Goal: Find contact information: Find specific fact

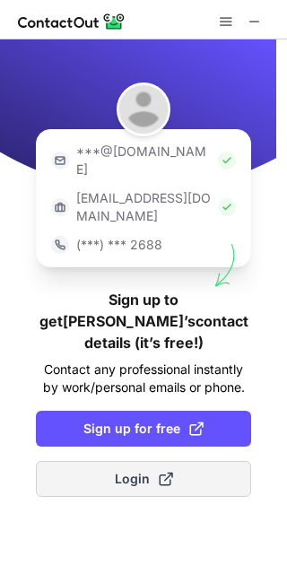
click at [164, 471] on span at bounding box center [166, 478] width 14 height 14
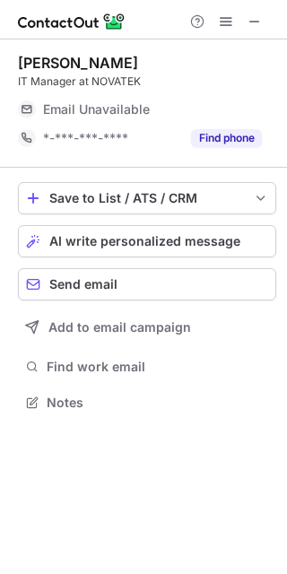
scroll to position [395, 287]
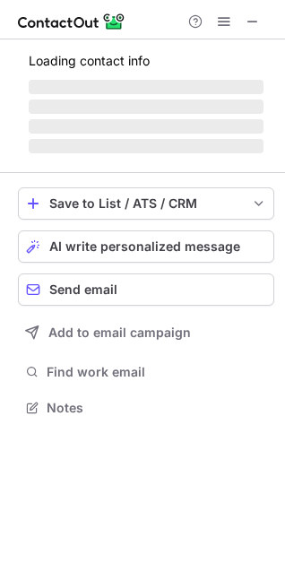
scroll to position [419, 285]
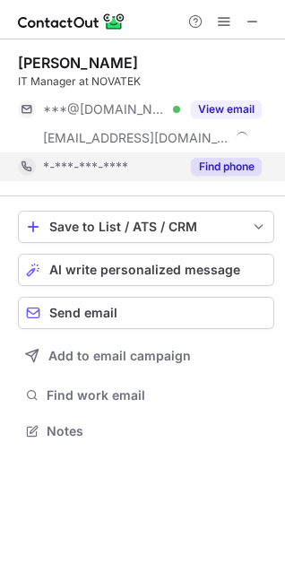
click at [212, 174] on button "Find phone" at bounding box center [226, 167] width 71 height 18
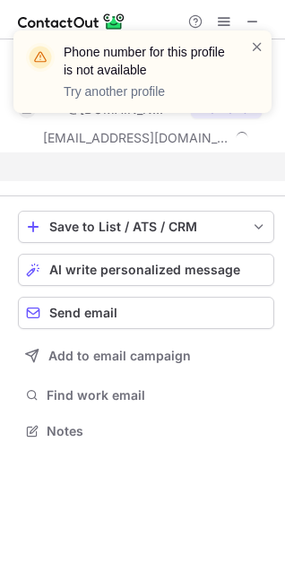
scroll to position [390, 285]
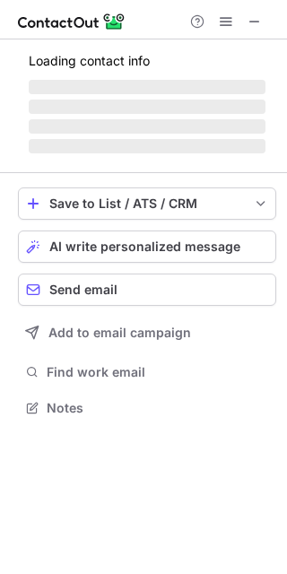
scroll to position [390, 287]
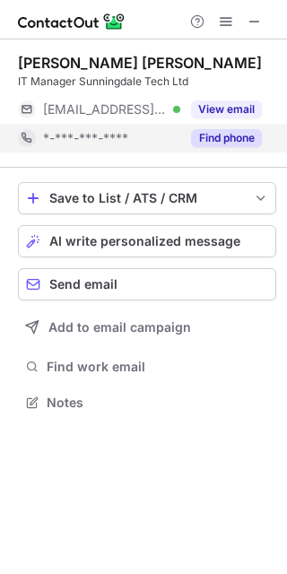
click at [203, 132] on button "Find phone" at bounding box center [226, 138] width 71 height 18
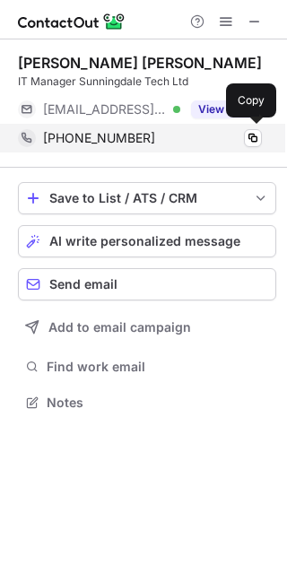
click at [118, 143] on span "+6597536256" at bounding box center [99, 138] width 112 height 16
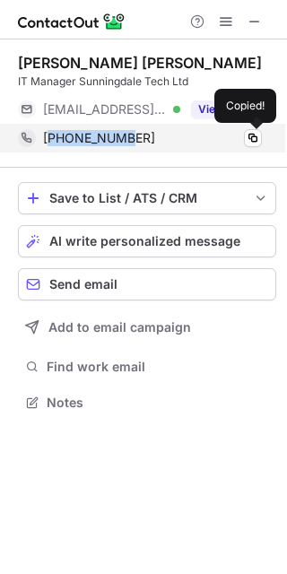
click at [118, 143] on span "+6597536256" at bounding box center [99, 138] width 112 height 16
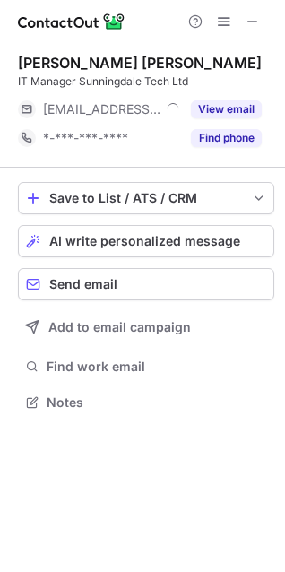
scroll to position [390, 285]
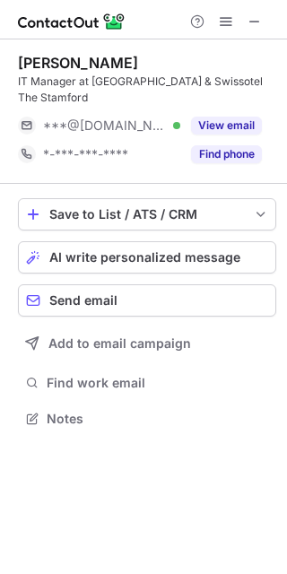
scroll to position [406, 287]
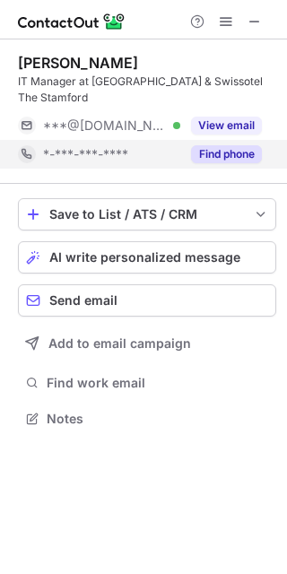
click at [196, 148] on button "Find phone" at bounding box center [226, 154] width 71 height 18
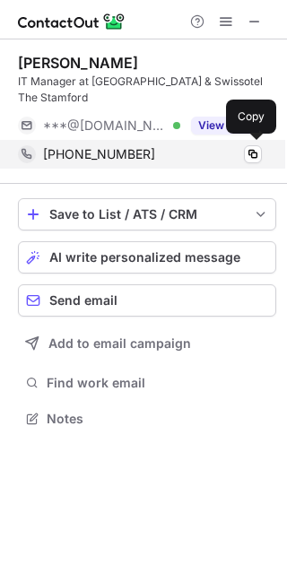
click at [125, 151] on span "+6591392644" at bounding box center [99, 154] width 112 height 16
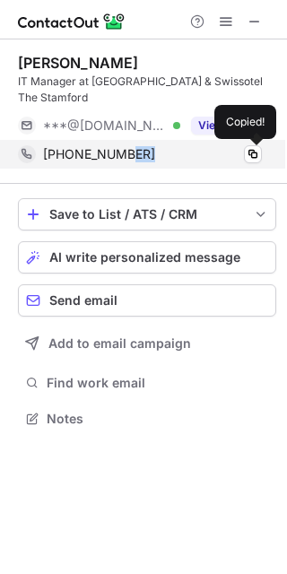
click at [125, 151] on span "+6591392644" at bounding box center [99, 154] width 112 height 16
click at [102, 151] on span "+6591392644" at bounding box center [99, 154] width 112 height 16
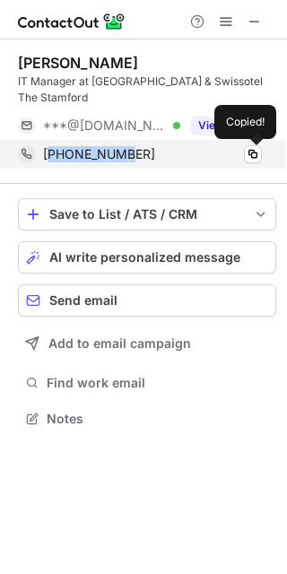
click at [102, 151] on span "+6591392644" at bounding box center [99, 154] width 112 height 16
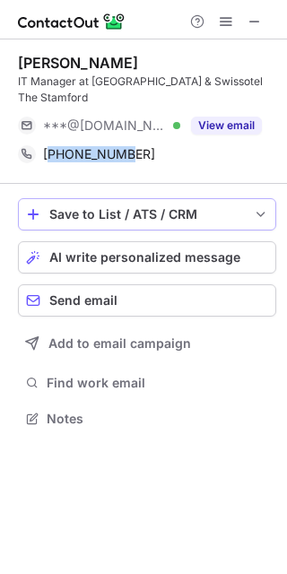
copy span "6591392644"
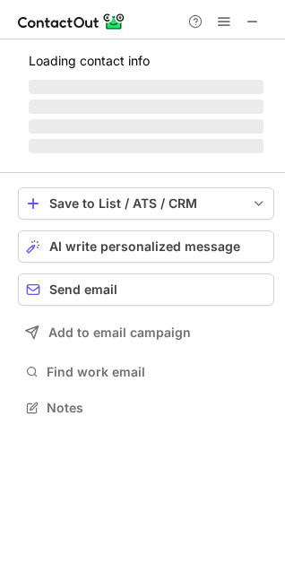
scroll to position [406, 285]
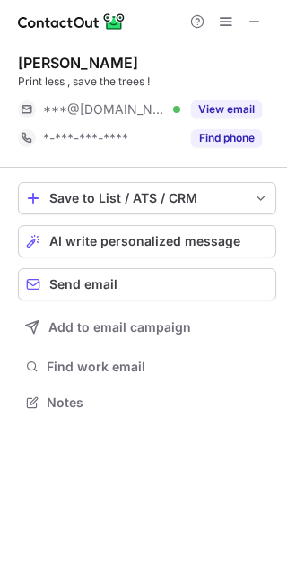
scroll to position [390, 287]
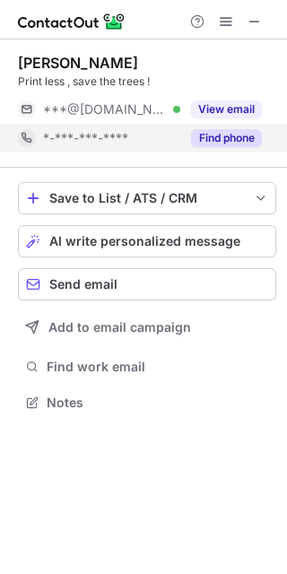
click at [209, 134] on button "Find phone" at bounding box center [226, 138] width 71 height 18
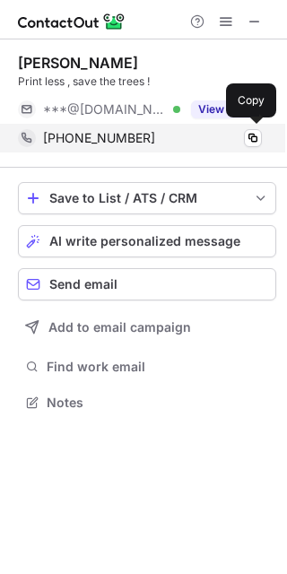
click at [109, 143] on span "+6581824075" at bounding box center [99, 138] width 112 height 16
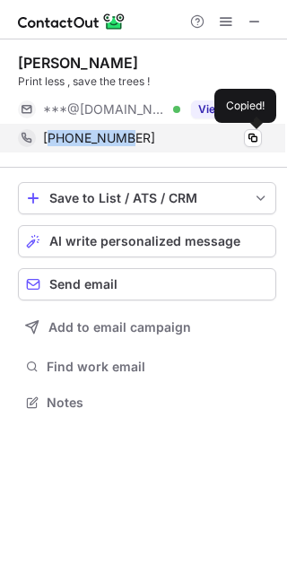
click at [109, 143] on span "+6581824075" at bounding box center [99, 138] width 112 height 16
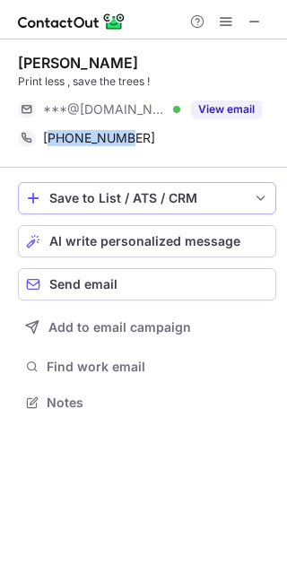
copy span "6581824075"
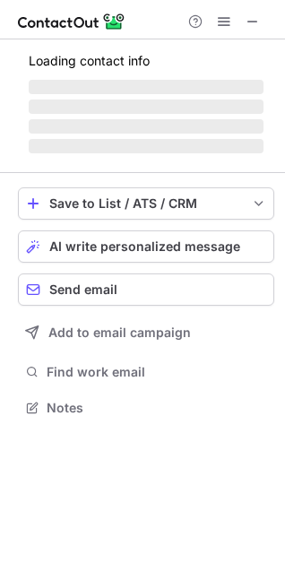
scroll to position [395, 285]
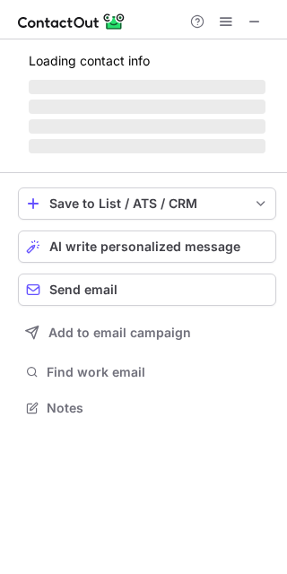
scroll to position [419, 287]
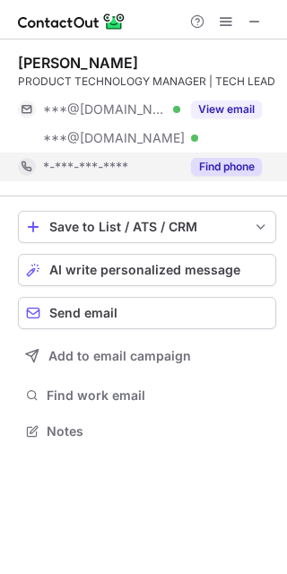
click at [217, 167] on button "Find phone" at bounding box center [226, 167] width 71 height 18
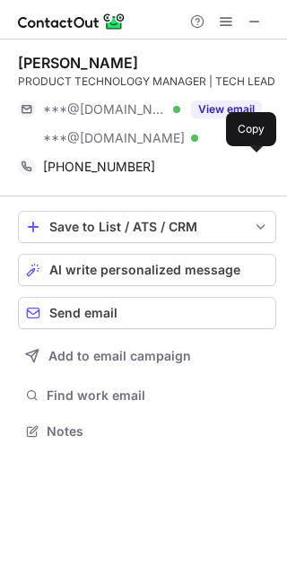
click at [98, 166] on span "+6590098682" at bounding box center [99, 167] width 112 height 16
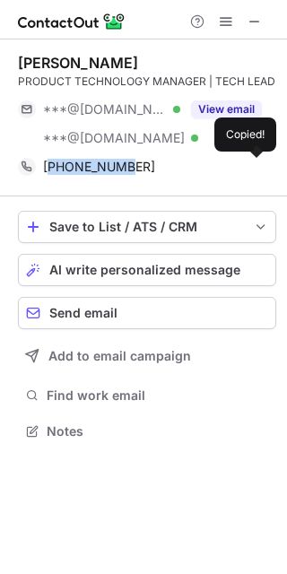
copy span "6590098682"
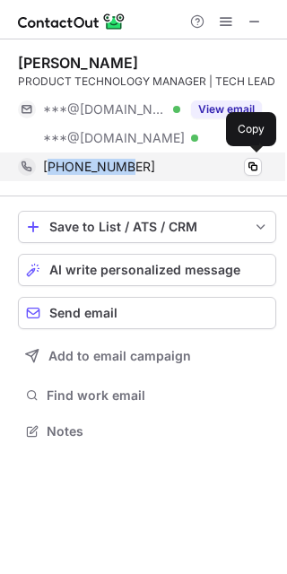
click at [88, 177] on div "+6590098682 Copy" at bounding box center [140, 166] width 244 height 29
copy span "6590098682"
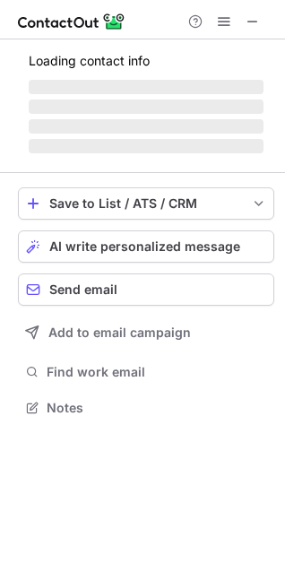
scroll to position [435, 285]
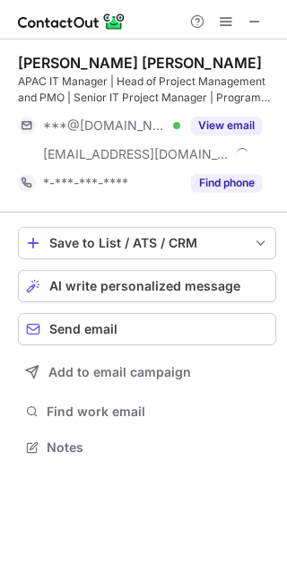
scroll to position [435, 287]
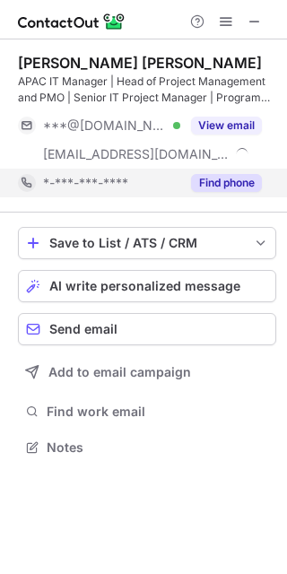
click at [201, 182] on button "Find phone" at bounding box center [226, 183] width 71 height 18
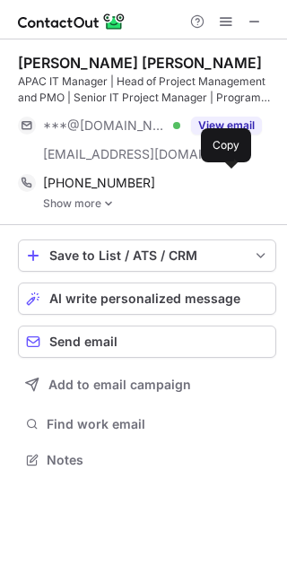
scroll to position [447, 287]
click at [108, 182] on span "+919611728282" at bounding box center [99, 183] width 112 height 16
click at [97, 198] on link "Show more" at bounding box center [159, 203] width 233 height 13
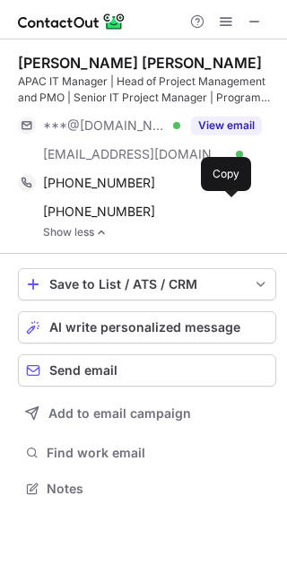
scroll to position [476, 287]
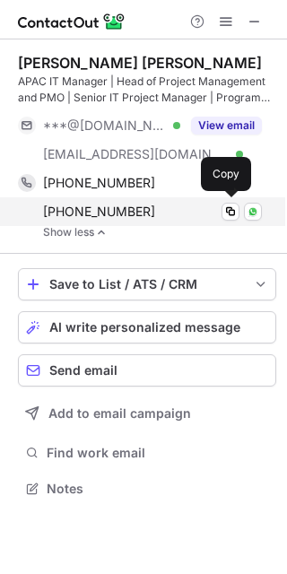
click at [97, 205] on span "+6590686545" at bounding box center [99, 211] width 112 height 16
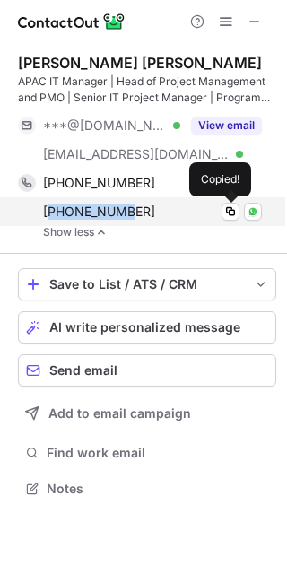
click at [97, 205] on span "+6590686545" at bounding box center [99, 211] width 112 height 16
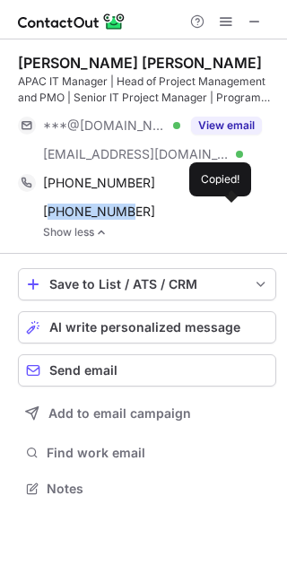
copy span "6590686545"
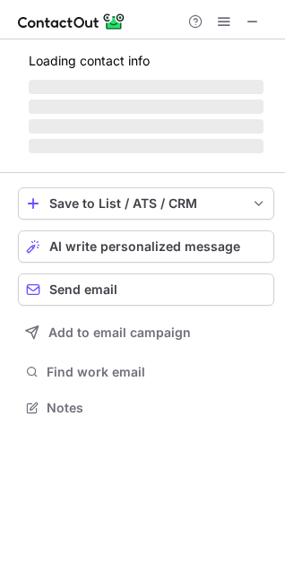
scroll to position [435, 285]
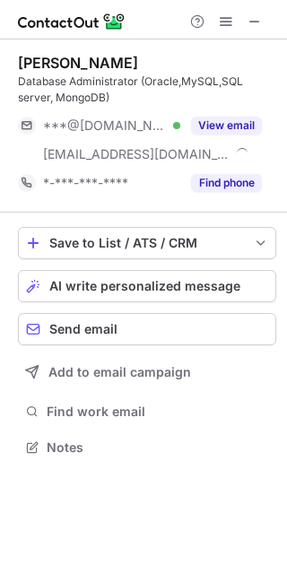
scroll to position [435, 287]
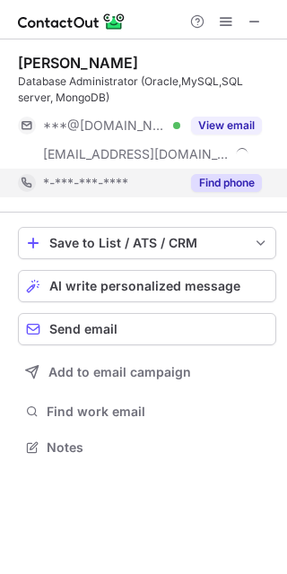
click at [215, 177] on button "Find phone" at bounding box center [226, 183] width 71 height 18
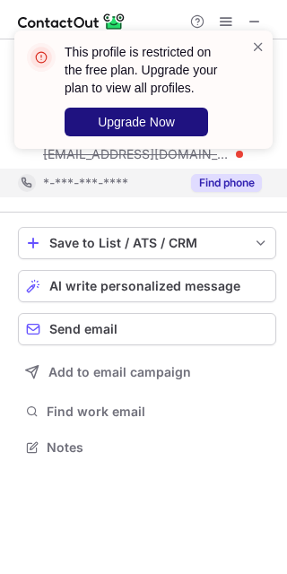
click at [153, 126] on span "Upgrade Now" at bounding box center [136, 122] width 77 height 14
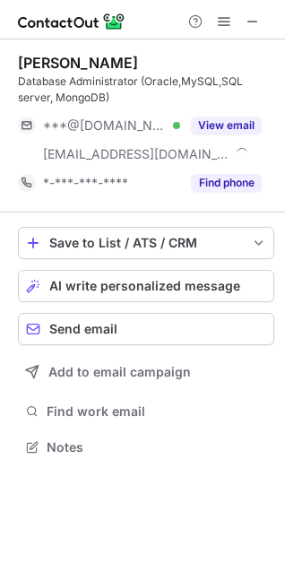
scroll to position [435, 285]
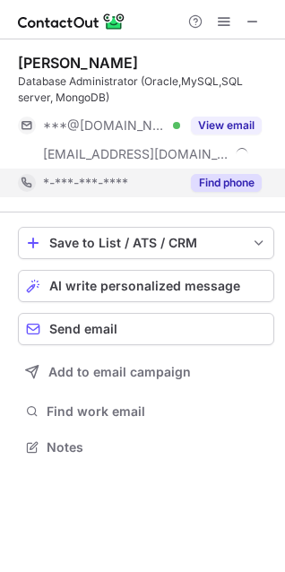
click at [219, 186] on button "Find phone" at bounding box center [226, 183] width 71 height 18
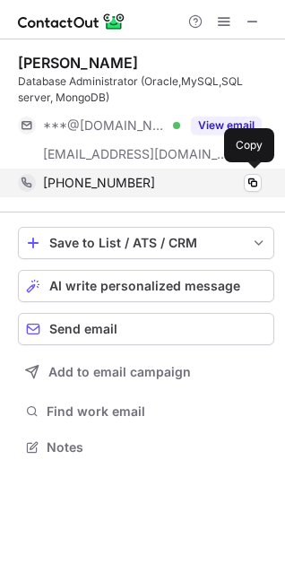
click at [104, 194] on div "+6584676081 Copy" at bounding box center [140, 183] width 244 height 29
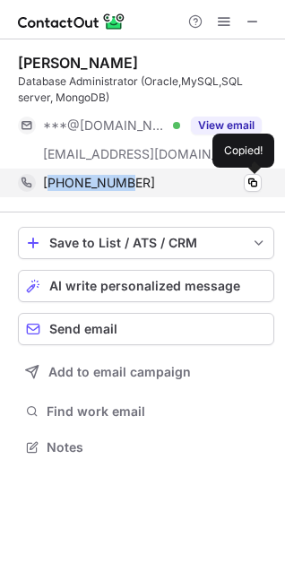
click at [104, 194] on div "+6584676081 Copied!" at bounding box center [140, 183] width 244 height 29
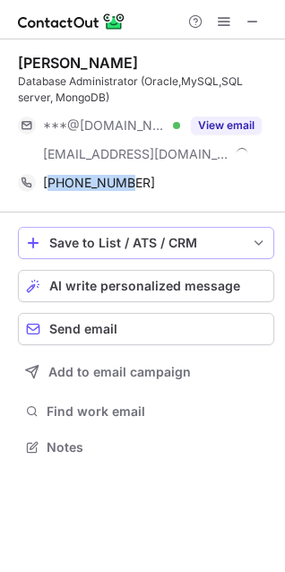
copy span "6584676081"
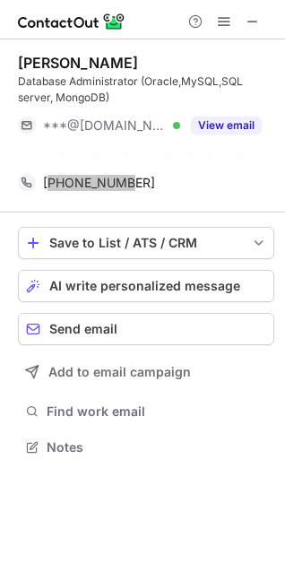
scroll to position [406, 285]
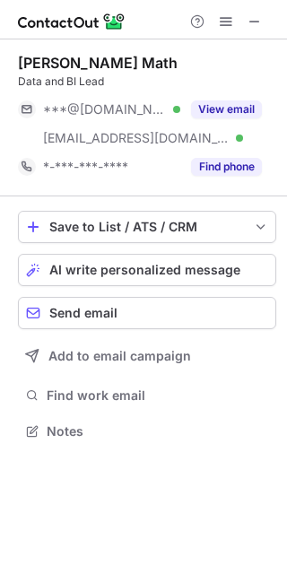
scroll to position [419, 287]
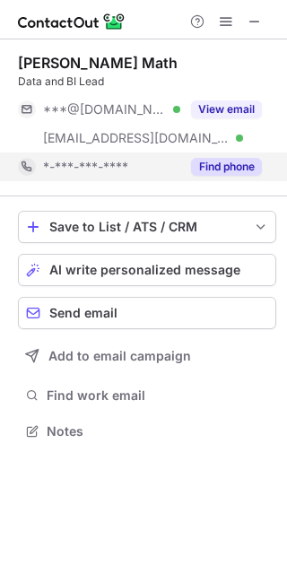
click at [210, 166] on button "Find phone" at bounding box center [226, 167] width 71 height 18
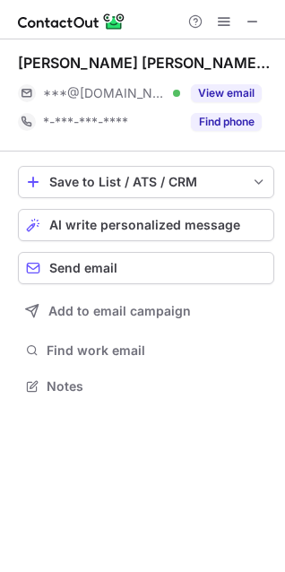
scroll to position [374, 285]
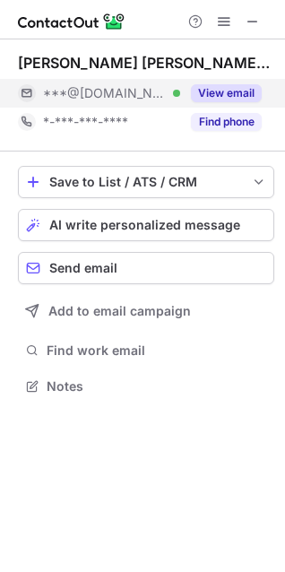
click at [209, 91] on button "View email" at bounding box center [226, 93] width 71 height 18
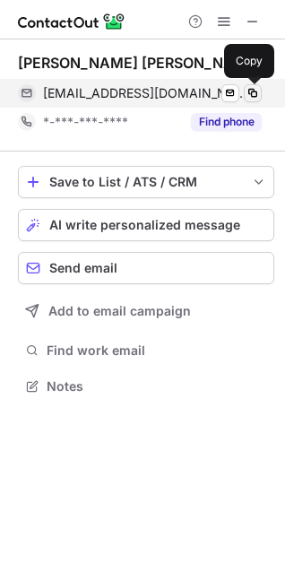
click at [251, 91] on span at bounding box center [253, 93] width 14 height 14
click at [248, 99] on span at bounding box center [253, 93] width 14 height 14
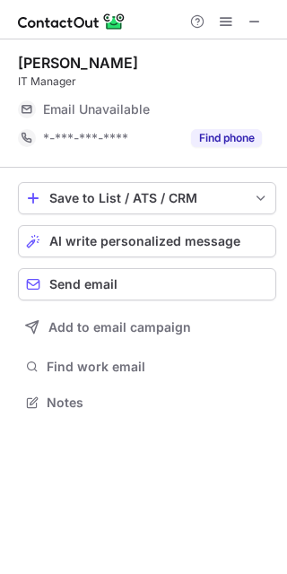
scroll to position [390, 287]
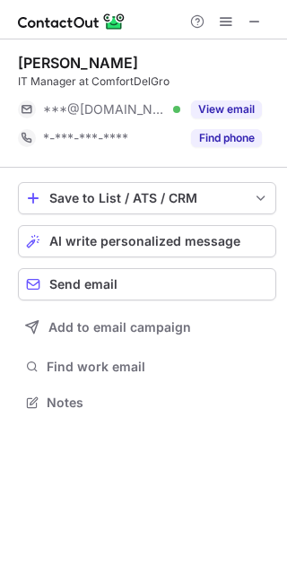
scroll to position [390, 287]
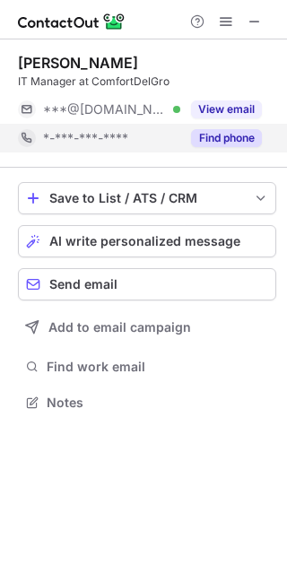
click at [215, 135] on button "Find phone" at bounding box center [226, 138] width 71 height 18
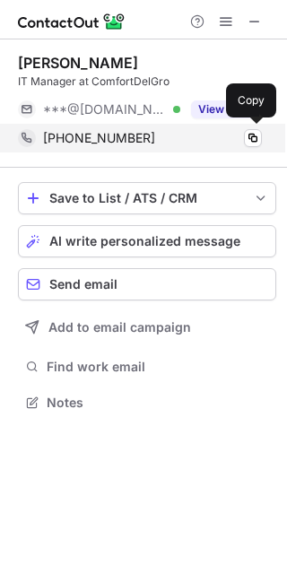
click at [76, 138] on span "[PHONE_NUMBER]" at bounding box center [99, 138] width 112 height 16
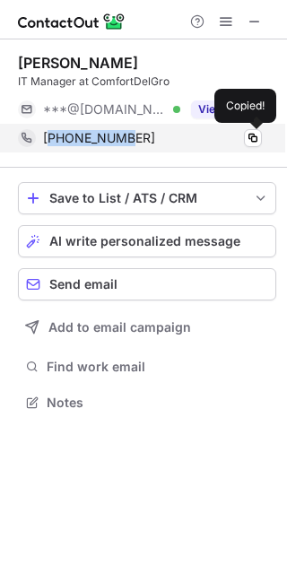
click at [76, 138] on span "[PHONE_NUMBER]" at bounding box center [99, 138] width 112 height 16
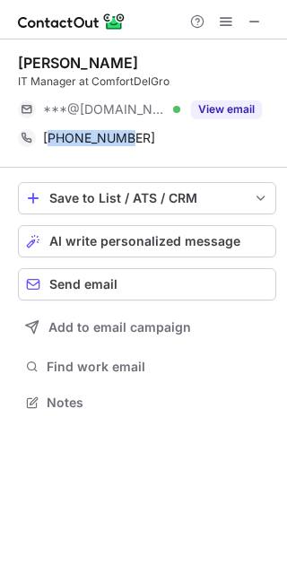
copy span "6597564103"
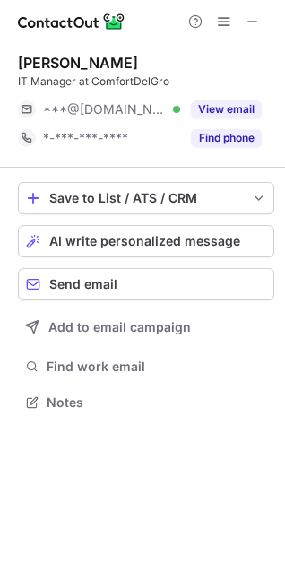
scroll to position [390, 285]
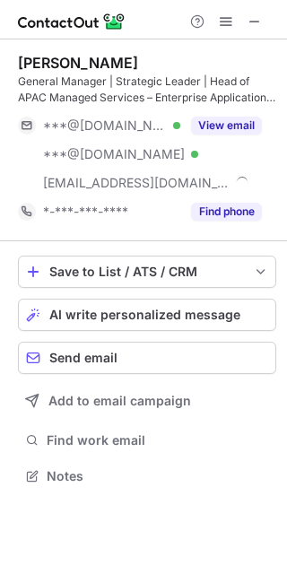
scroll to position [463, 287]
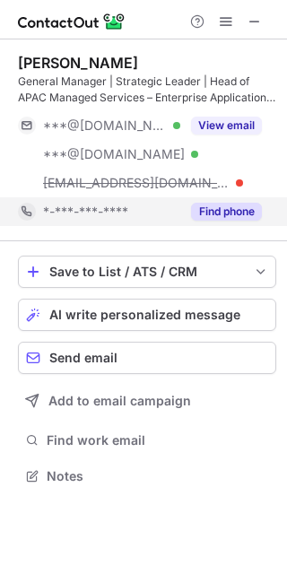
click at [207, 219] on button "Find phone" at bounding box center [226, 212] width 71 height 18
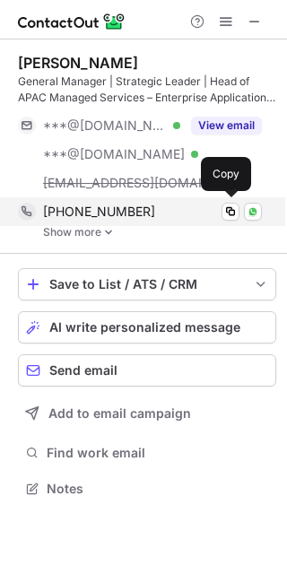
scroll to position [476, 287]
click at [98, 210] on span "[PHONE_NUMBER]" at bounding box center [99, 211] width 112 height 16
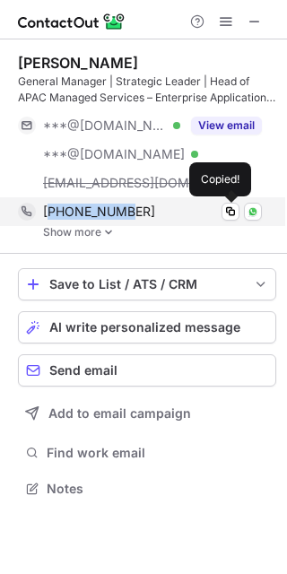
click at [98, 210] on span "[PHONE_NUMBER]" at bounding box center [99, 211] width 112 height 16
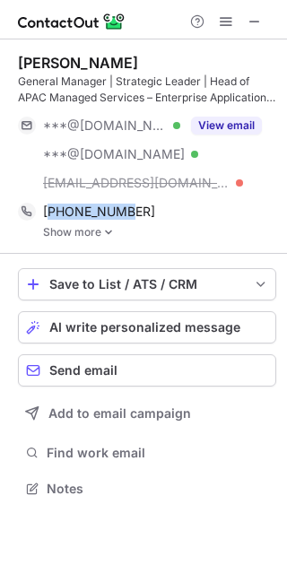
copy span "6593804036"
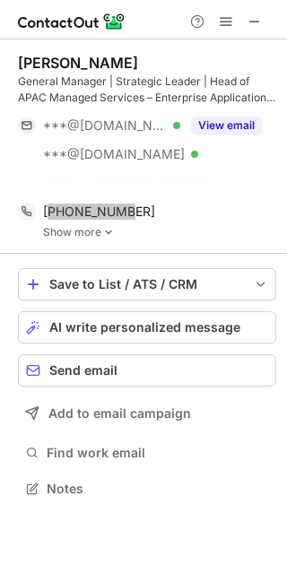
scroll to position [447, 287]
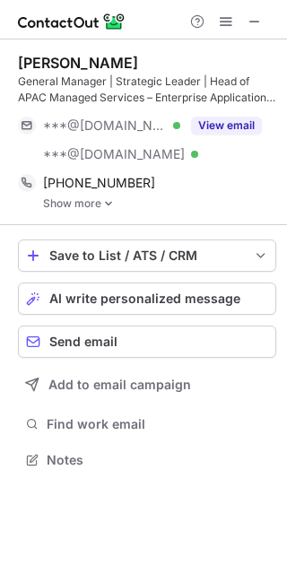
click at [89, 208] on link "Show more" at bounding box center [159, 203] width 233 height 13
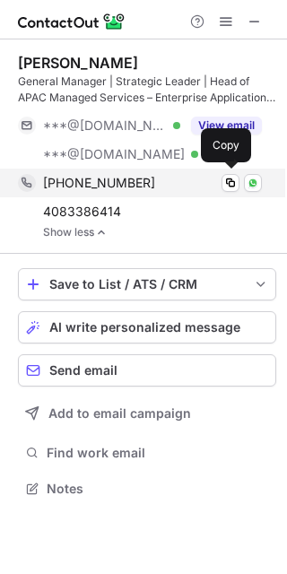
click at [75, 177] on span "[PHONE_NUMBER]" at bounding box center [99, 183] width 112 height 16
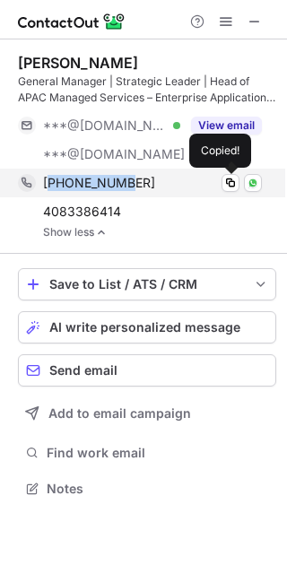
click at [75, 177] on span "[PHONE_NUMBER]" at bounding box center [99, 183] width 112 height 16
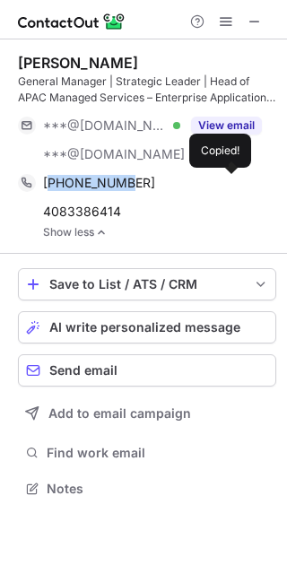
copy span "6593804036"
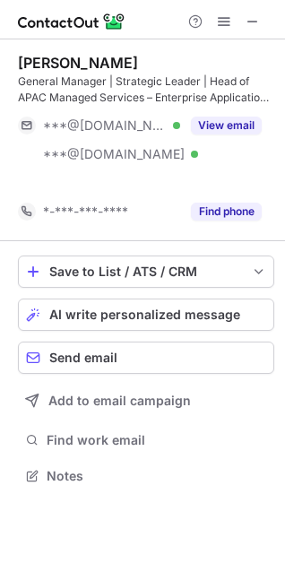
scroll to position [435, 285]
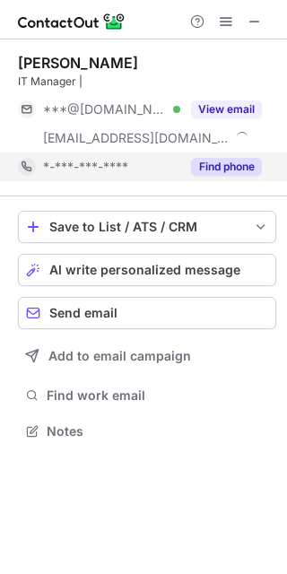
scroll to position [419, 287]
click at [208, 173] on button "Find phone" at bounding box center [226, 167] width 71 height 18
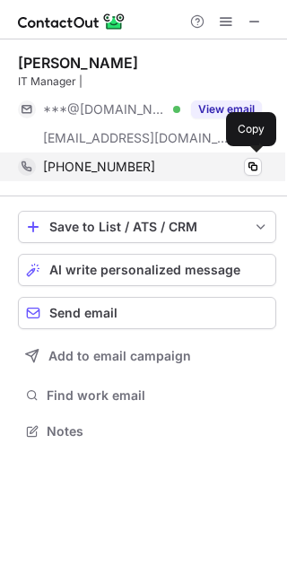
click at [126, 173] on span "[PHONE_NUMBER]" at bounding box center [99, 167] width 112 height 16
click at [91, 173] on span "[PHONE_NUMBER]" at bounding box center [99, 167] width 112 height 16
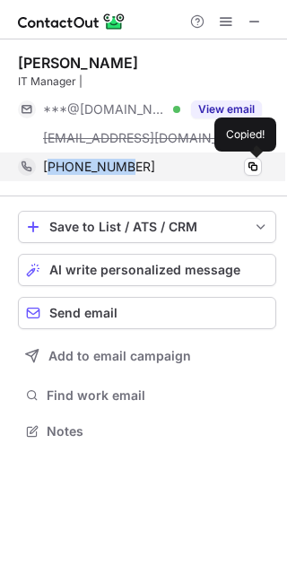
click at [91, 173] on span "[PHONE_NUMBER]" at bounding box center [99, 167] width 112 height 16
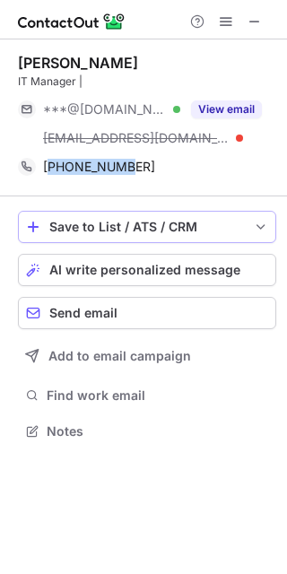
copy span "6584188934"
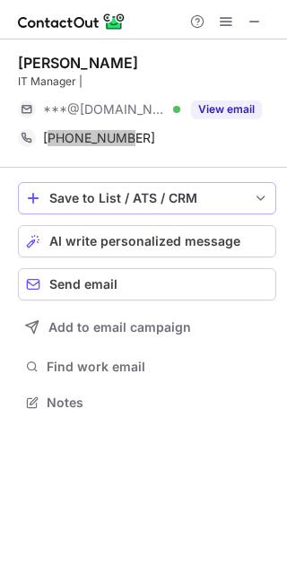
scroll to position [390, 287]
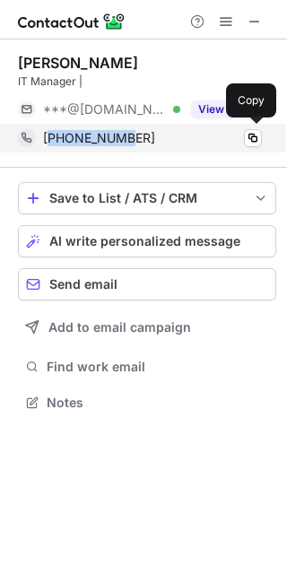
click at [89, 143] on span "[PHONE_NUMBER]" at bounding box center [99, 138] width 112 height 16
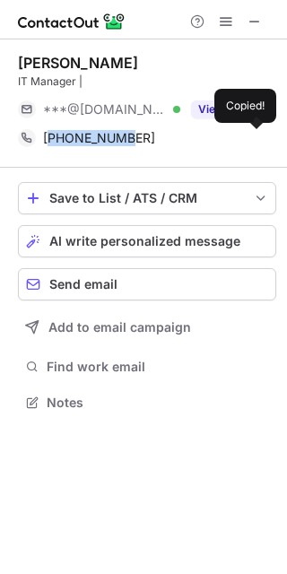
copy span "6584188934"
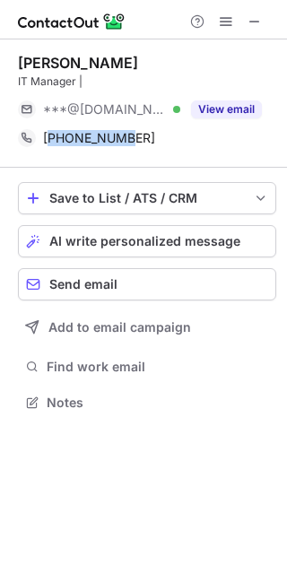
copy span "6584188934"
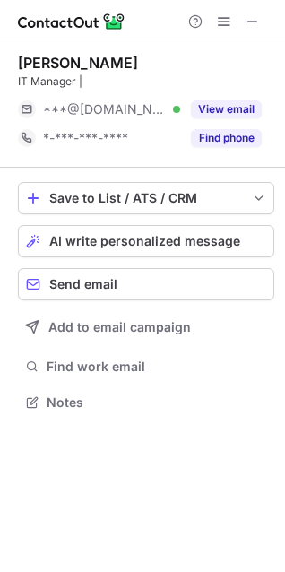
scroll to position [390, 285]
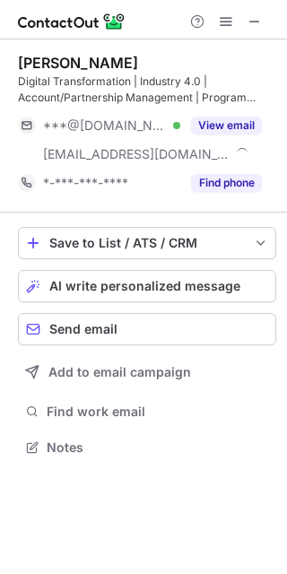
scroll to position [435, 287]
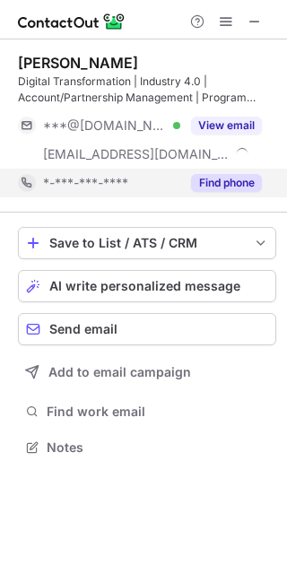
click at [216, 177] on button "Find phone" at bounding box center [226, 183] width 71 height 18
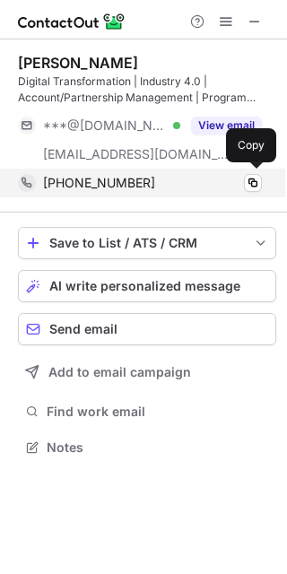
click at [108, 185] on span "+6598620256" at bounding box center [99, 183] width 112 height 16
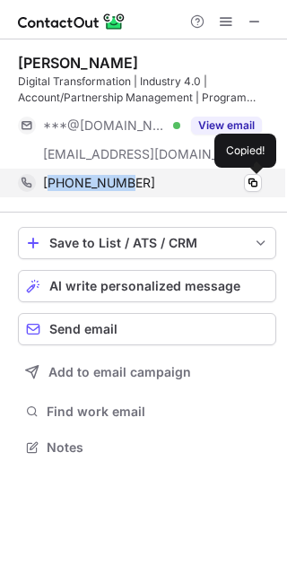
click at [108, 185] on span "+6598620256" at bounding box center [99, 183] width 112 height 16
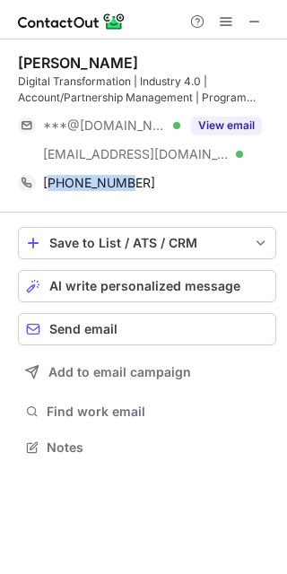
copy span "6598620256"
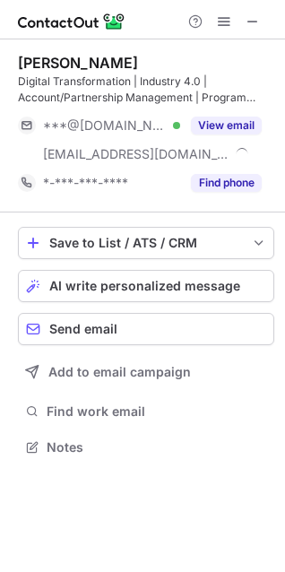
scroll to position [435, 285]
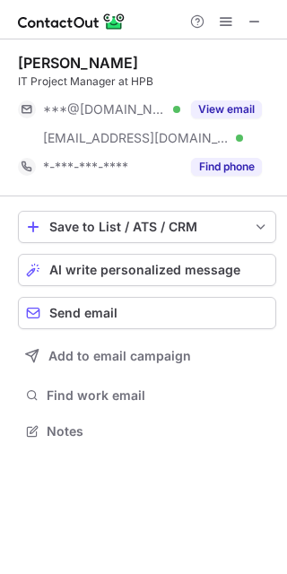
scroll to position [419, 287]
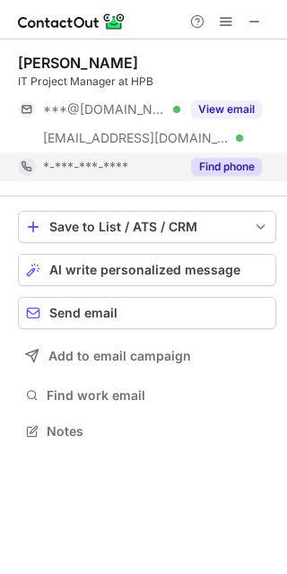
click at [205, 169] on button "Find phone" at bounding box center [226, 167] width 71 height 18
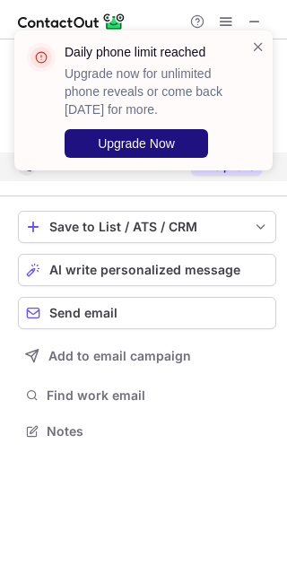
click at [98, 145] on span "Upgrade Now" at bounding box center [136, 143] width 77 height 14
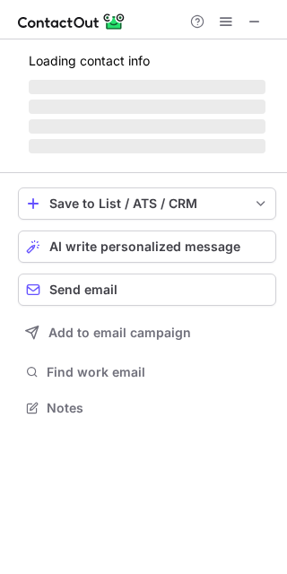
scroll to position [435, 287]
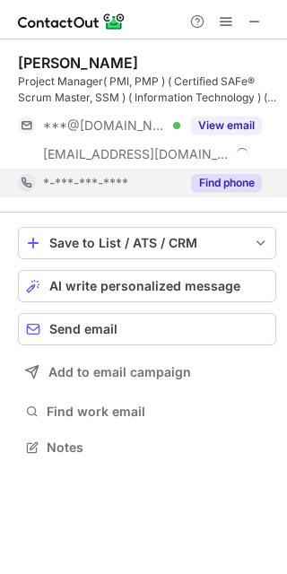
click at [221, 177] on button "Find phone" at bounding box center [226, 183] width 71 height 18
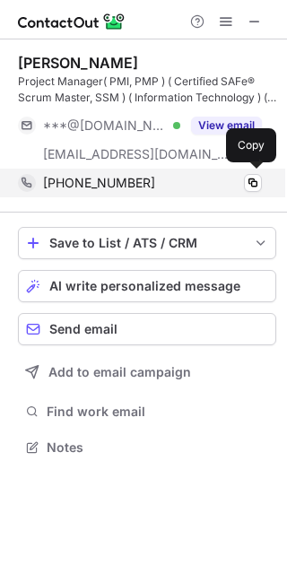
click at [91, 189] on span "[PHONE_NUMBER]" at bounding box center [99, 183] width 112 height 16
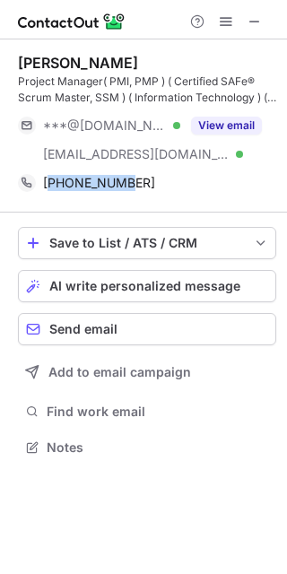
copy span "6588227433"
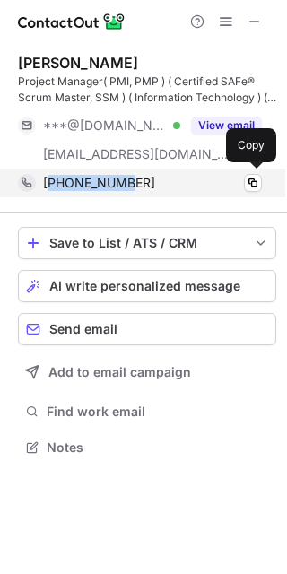
click at [92, 181] on span "[PHONE_NUMBER]" at bounding box center [99, 183] width 112 height 16
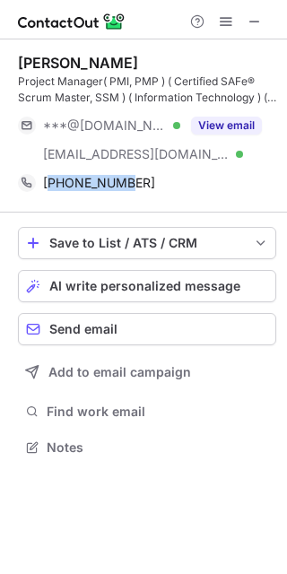
copy span "6588227433"
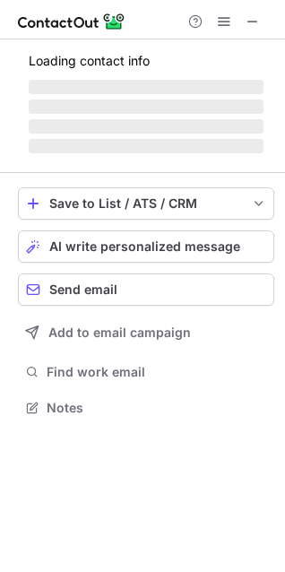
scroll to position [435, 285]
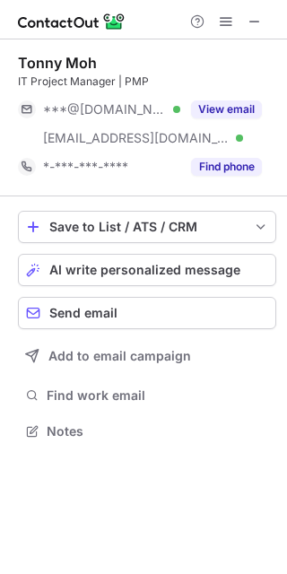
scroll to position [419, 287]
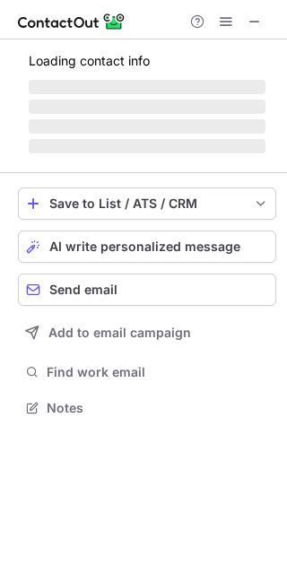
scroll to position [390, 287]
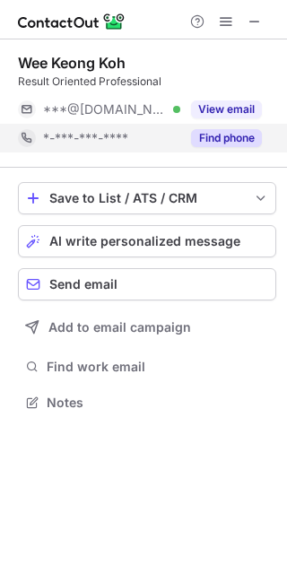
scroll to position [390, 287]
click at [218, 138] on button "Find phone" at bounding box center [226, 138] width 71 height 18
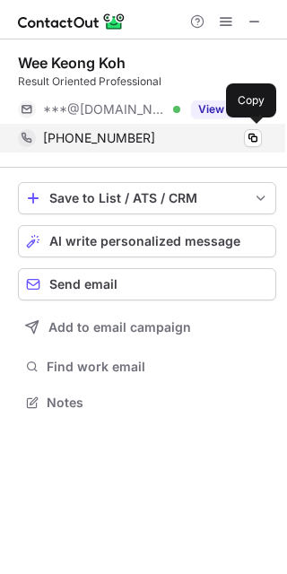
click at [72, 135] on span "+6562702080" at bounding box center [99, 138] width 112 height 16
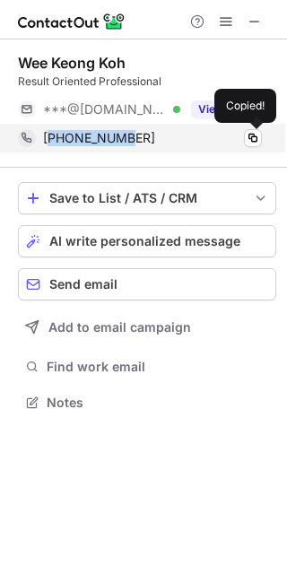
click at [72, 135] on span "+6562702080" at bounding box center [99, 138] width 112 height 16
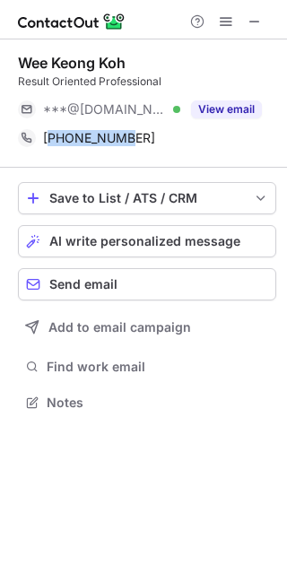
copy span "6562702080"
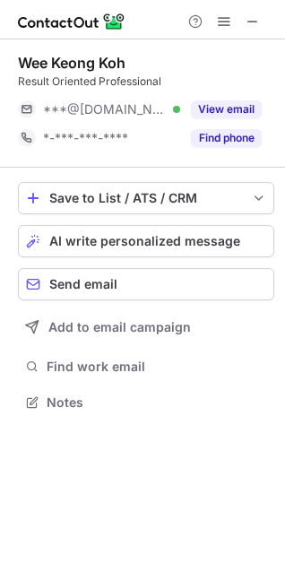
scroll to position [390, 285]
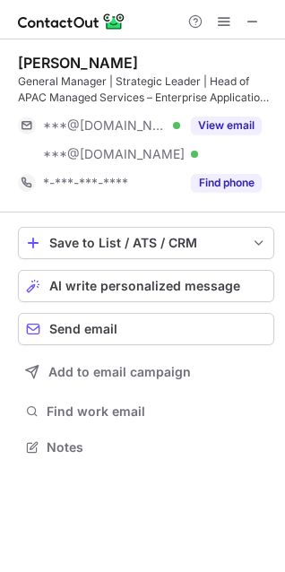
scroll to position [435, 285]
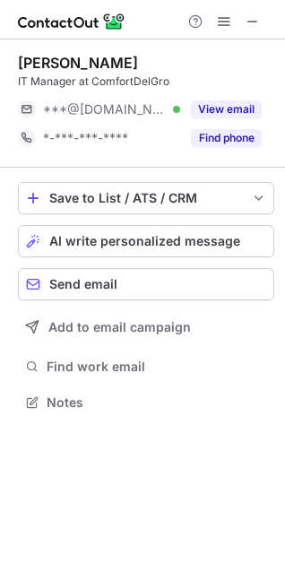
scroll to position [390, 285]
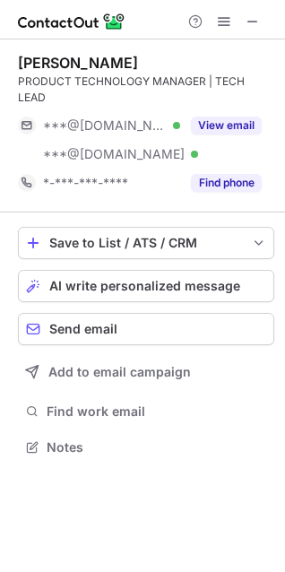
scroll to position [435, 285]
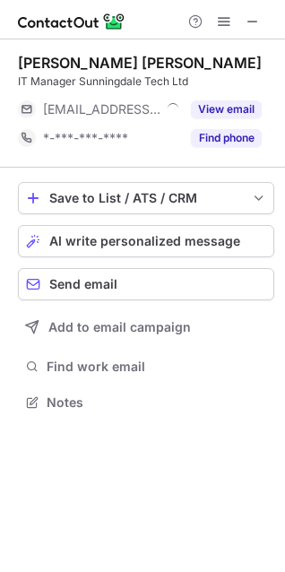
scroll to position [390, 285]
